Goal: Task Accomplishment & Management: Manage account settings

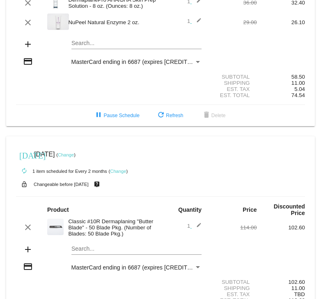
scroll to position [82, 0]
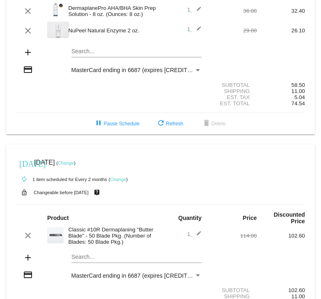
click at [74, 163] on link "Change" at bounding box center [66, 163] width 16 height 5
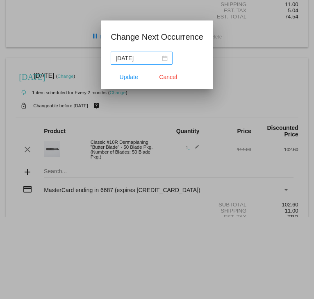
click at [164, 57] on div "[DATE]" at bounding box center [142, 58] width 52 height 9
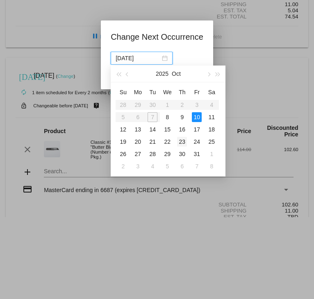
click at [182, 141] on div "23" at bounding box center [182, 142] width 10 height 10
type input "[DATE]"
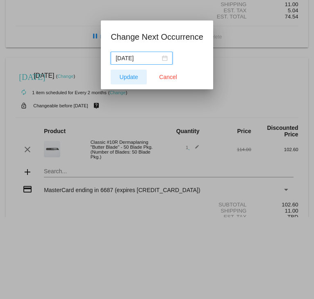
click at [120, 76] on span "Update" at bounding box center [129, 77] width 18 height 7
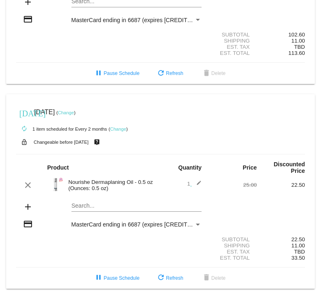
scroll to position [341, 0]
click at [74, 110] on link "Change" at bounding box center [66, 112] width 16 height 5
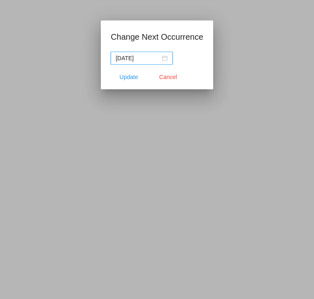
click at [167, 58] on nz-date-picker "[DATE]" at bounding box center [142, 58] width 62 height 13
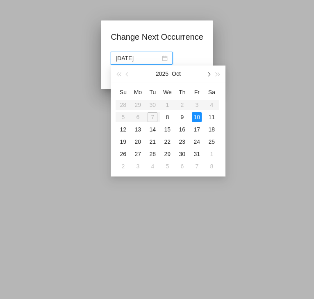
click at [209, 74] on span "button" at bounding box center [209, 74] width 4 height 4
click at [196, 115] on div "7" at bounding box center [197, 117] width 10 height 10
type input "[DATE]"
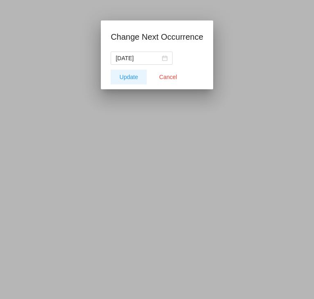
click at [127, 77] on span "Update" at bounding box center [129, 77] width 18 height 7
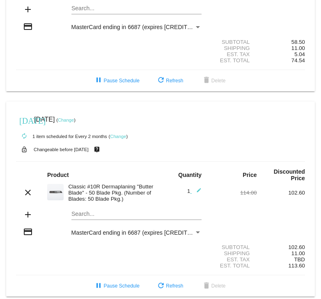
scroll to position [0, 0]
